Goal: Check status: Check status

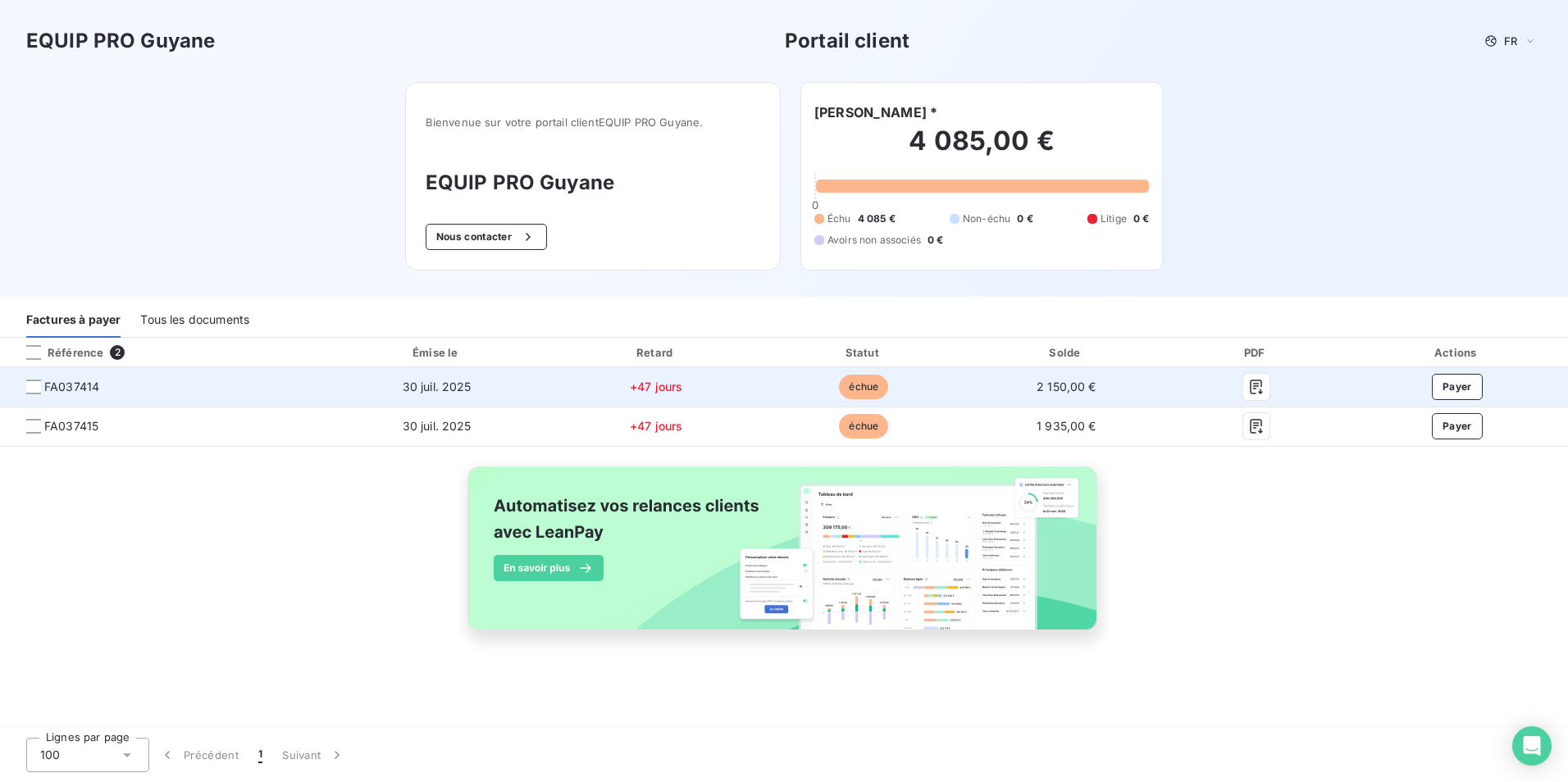
click at [70, 389] on span "FA037414" at bounding box center [71, 387] width 55 height 17
click at [44, 381] on span "FA037414" at bounding box center [160, 387] width 296 height 17
drag, startPoint x: 96, startPoint y: 385, endPoint x: 46, endPoint y: 387, distance: 50.0
click at [46, 387] on span "FA037414" at bounding box center [71, 387] width 55 height 17
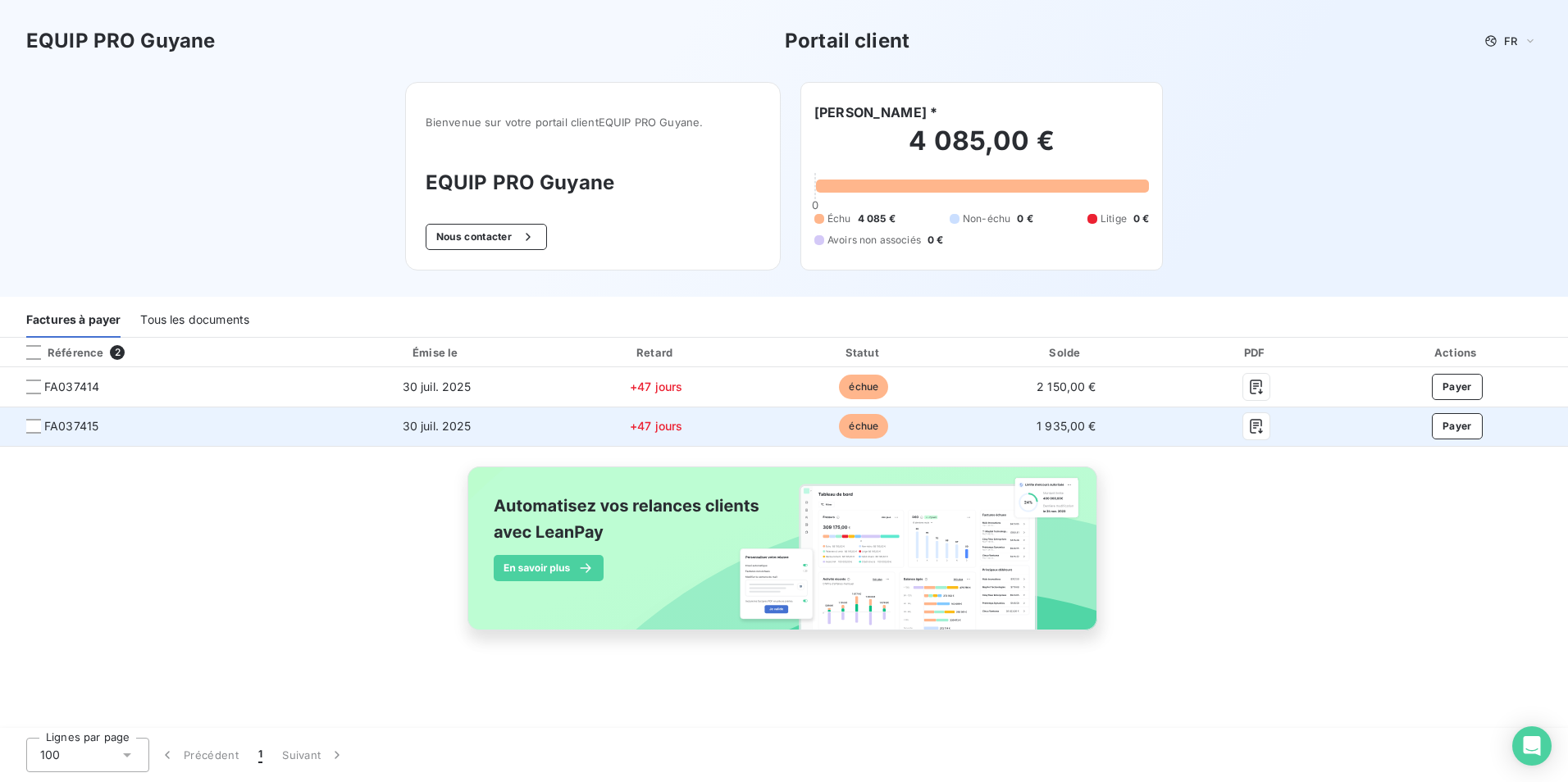
drag, startPoint x: 46, startPoint y: 387, endPoint x: 161, endPoint y: 429, distance: 122.4
click at [167, 429] on span "FA037415" at bounding box center [160, 426] width 296 height 17
drag, startPoint x: 99, startPoint y: 425, endPoint x: 116, endPoint y: 423, distance: 17.1
click at [113, 424] on span "FA037415" at bounding box center [160, 426] width 296 height 17
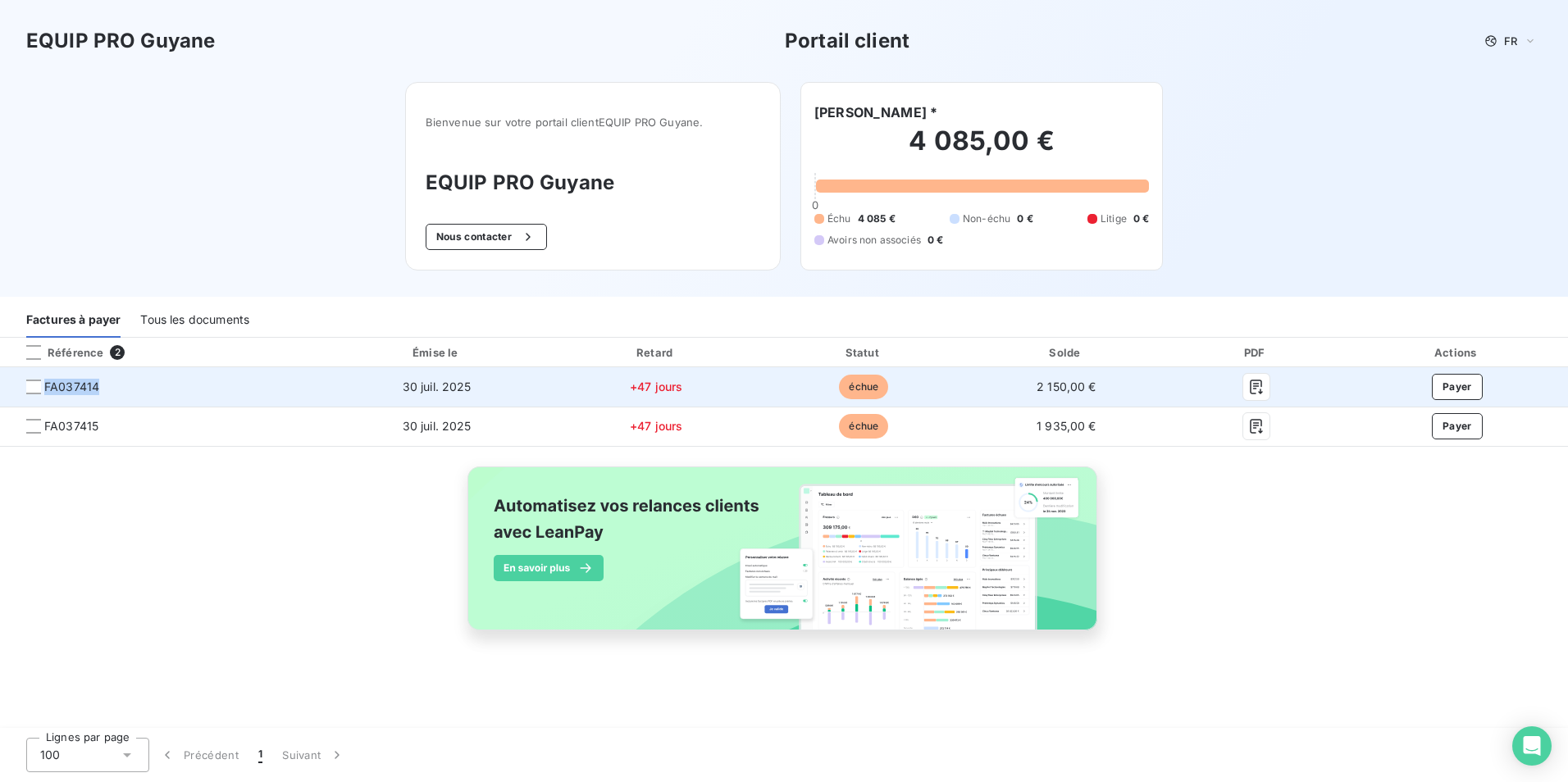
drag, startPoint x: 97, startPoint y: 385, endPoint x: 44, endPoint y: 393, distance: 53.6
click at [44, 393] on span "FA037414" at bounding box center [71, 387] width 55 height 17
drag, startPoint x: 44, startPoint y: 393, endPoint x: 75, endPoint y: 382, distance: 32.9
copy span "FA037414"
